Goal: Download file/media

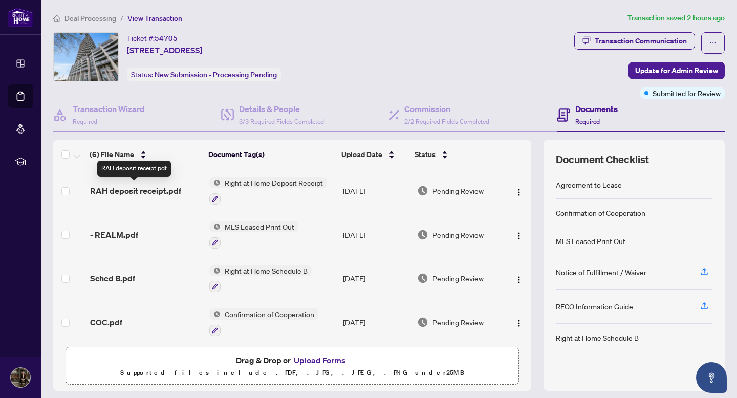
click at [135, 187] on span "RAH deposit receipt.pdf" at bounding box center [135, 191] width 91 height 12
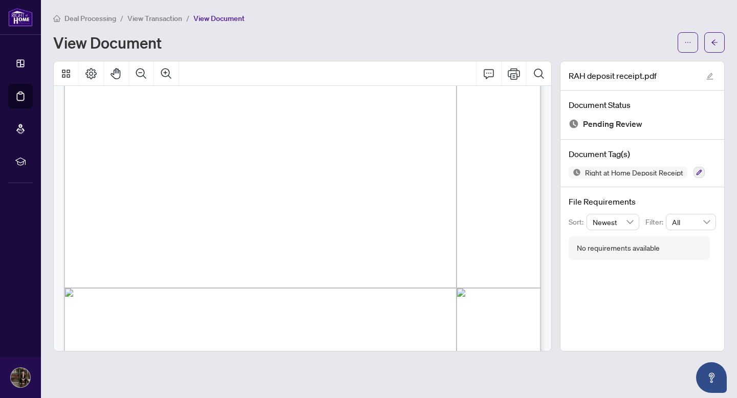
scroll to position [191, 0]
click at [679, 37] on button "button" at bounding box center [688, 42] width 20 height 20
click at [624, 65] on span "Download" at bounding box center [651, 64] width 78 height 11
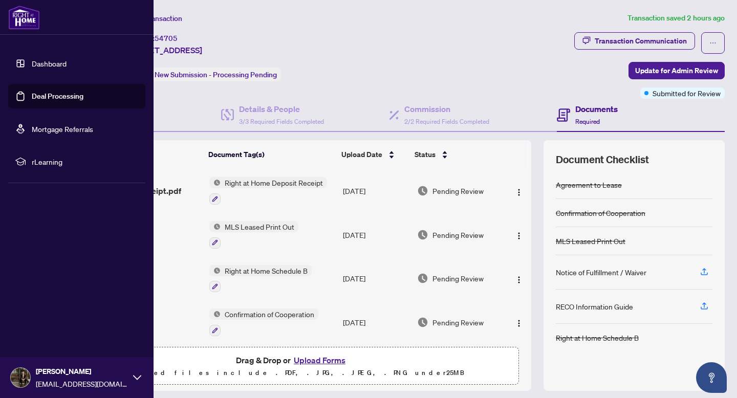
click at [40, 93] on link "Deal Processing" at bounding box center [58, 96] width 52 height 9
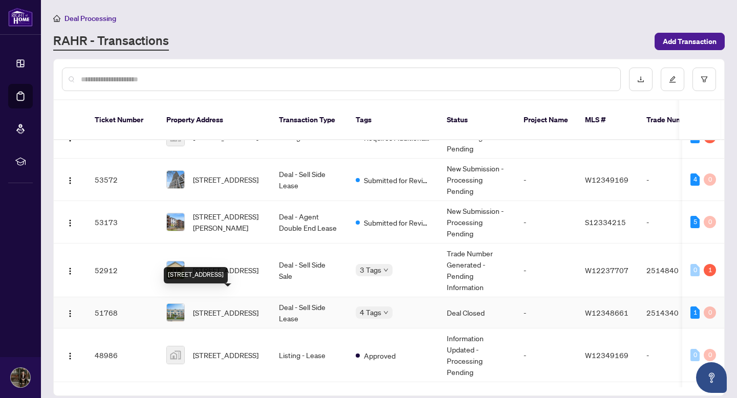
scroll to position [100, 0]
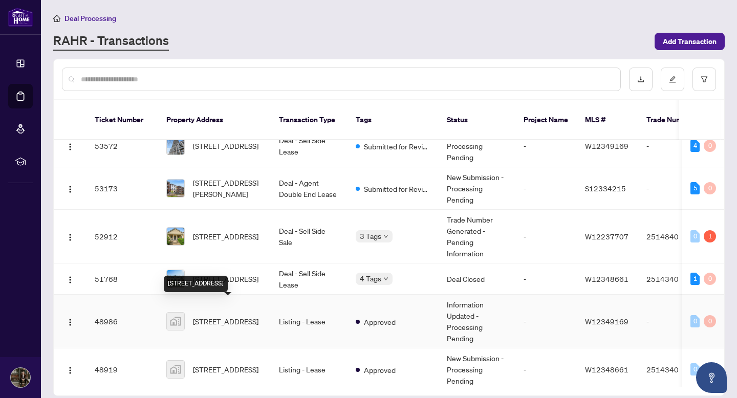
click at [227, 276] on div "[STREET_ADDRESS]" at bounding box center [196, 284] width 64 height 16
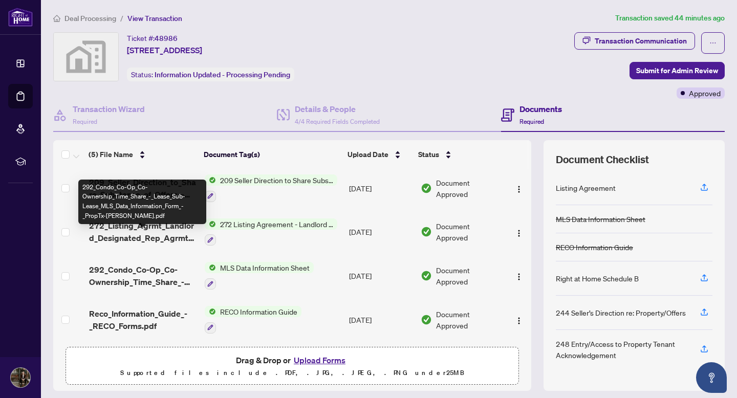
scroll to position [30, 0]
